Goal: Navigation & Orientation: Find specific page/section

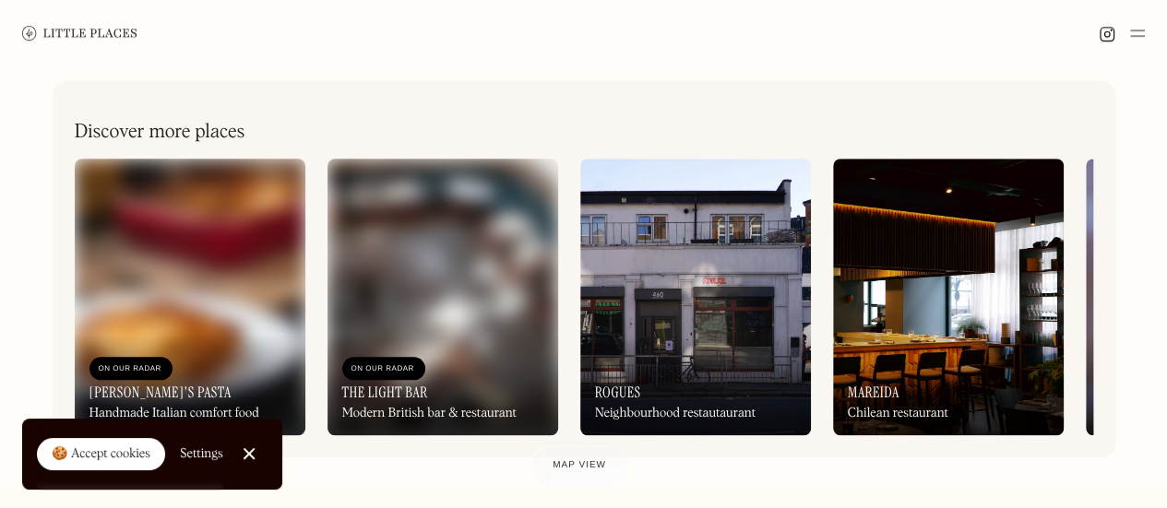
scroll to position [692, 0]
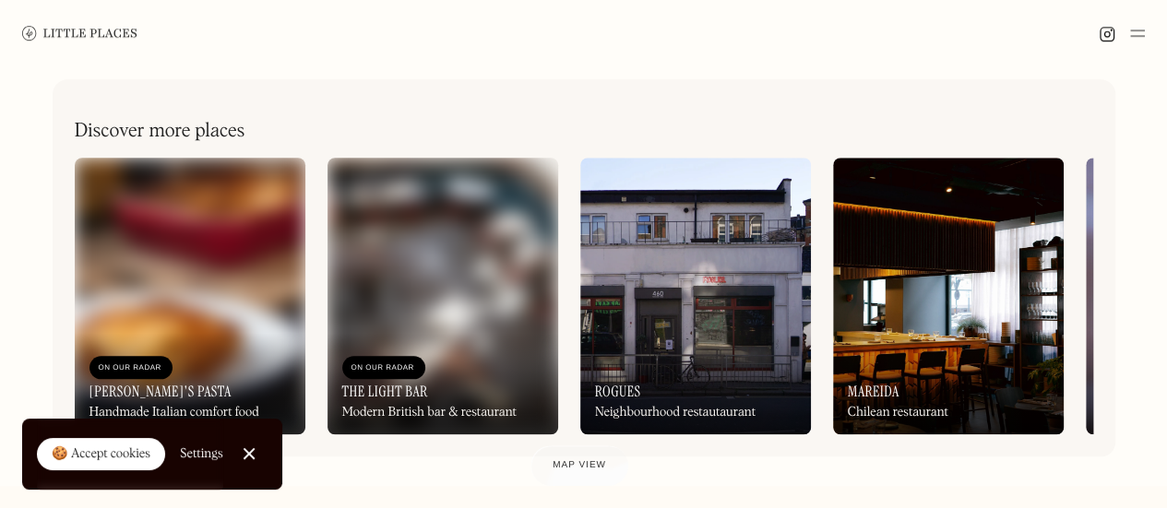
click at [111, 451] on div "🍪 Accept cookies" at bounding box center [101, 455] width 99 height 18
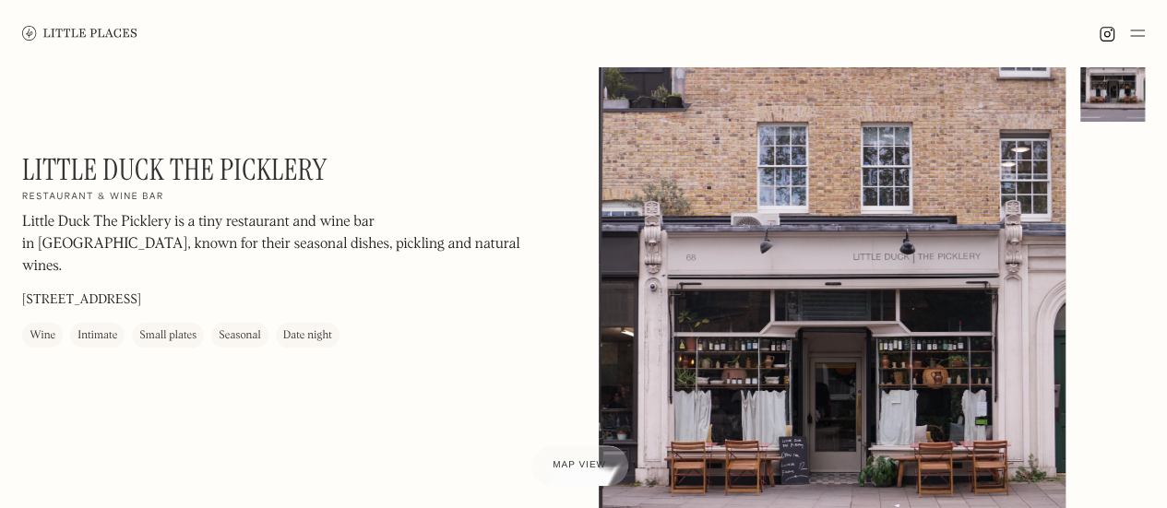
scroll to position [0, 0]
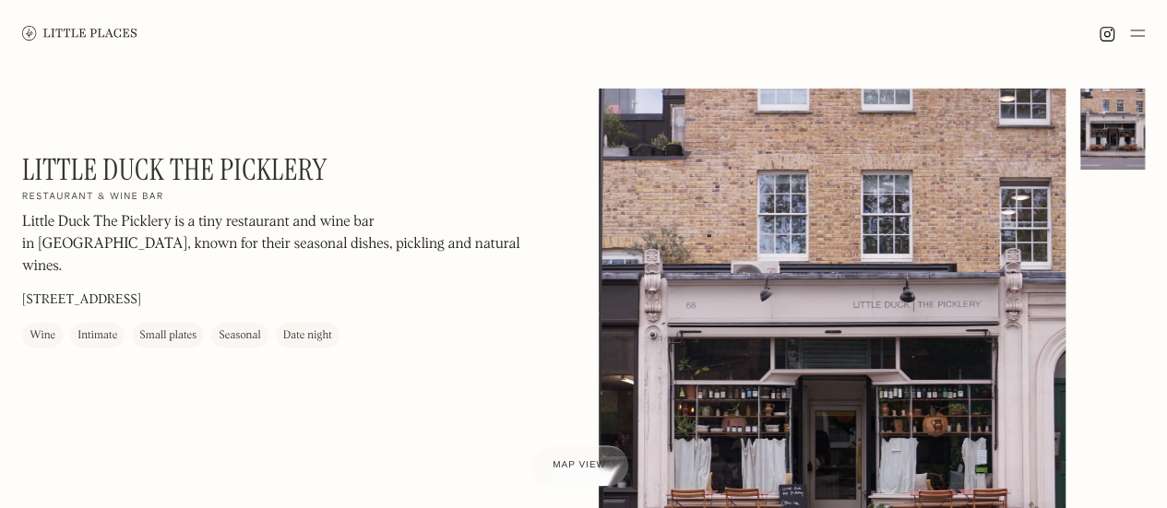
click at [39, 32] on img at bounding box center [79, 33] width 115 height 14
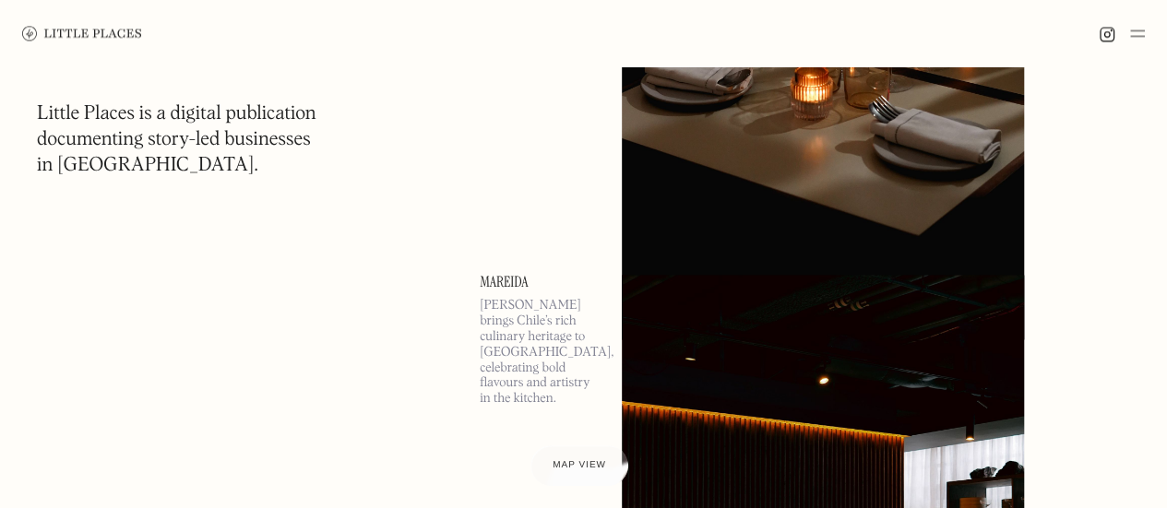
scroll to position [1456, 0]
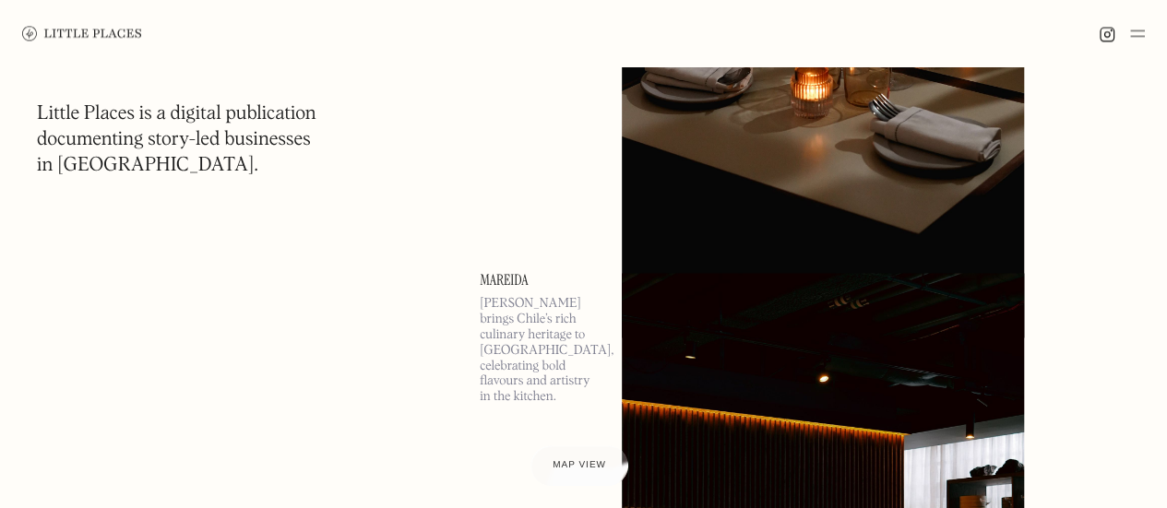
click at [1132, 32] on img at bounding box center [1137, 33] width 15 height 22
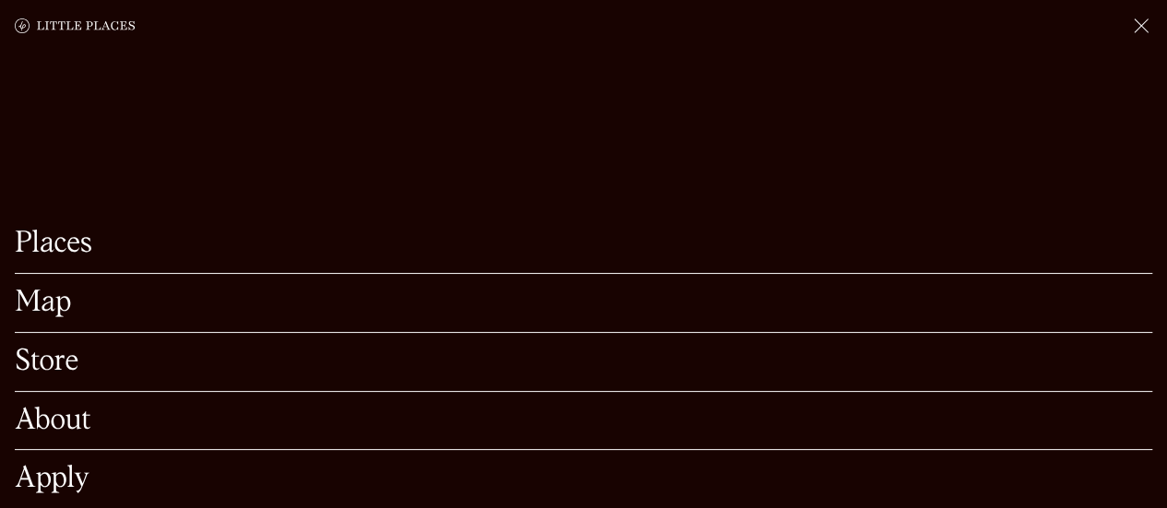
scroll to position [1555, 0]
click at [42, 289] on link "Map" at bounding box center [584, 303] width 1138 height 29
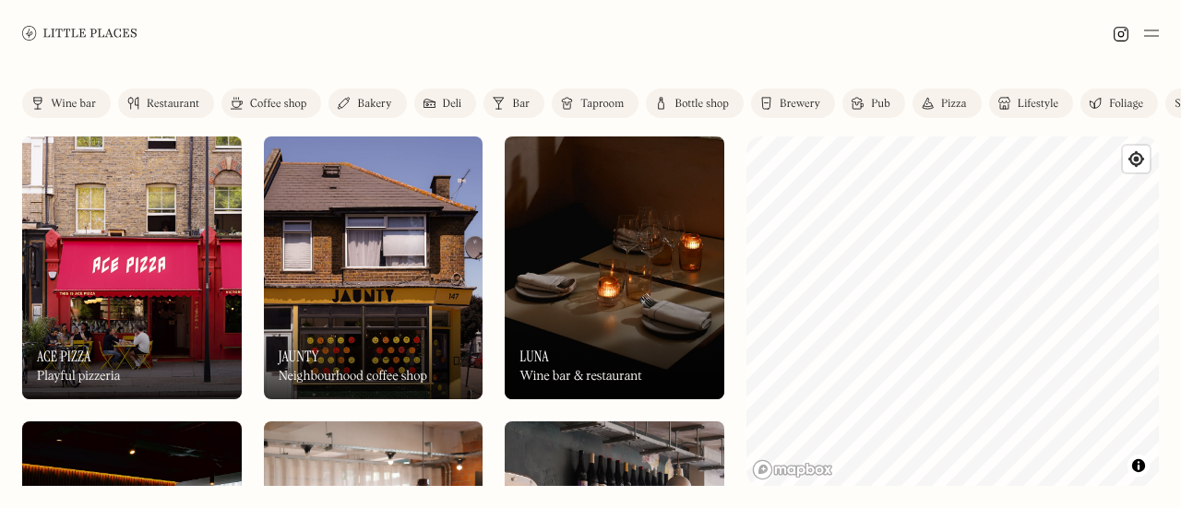
scroll to position [55, 0]
